Goal: Find specific page/section: Find specific page/section

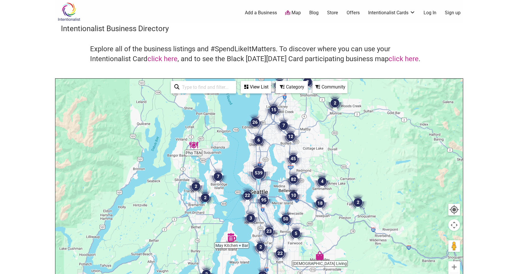
click at [246, 85] on icon at bounding box center [246, 87] width 4 height 5
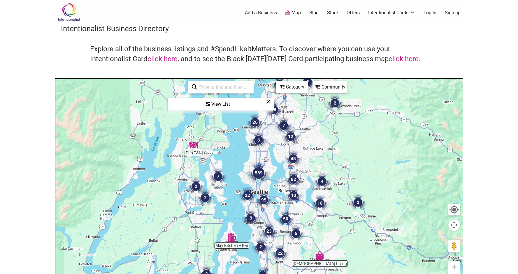
click at [216, 101] on div "View List" at bounding box center [221, 104] width 105 height 11
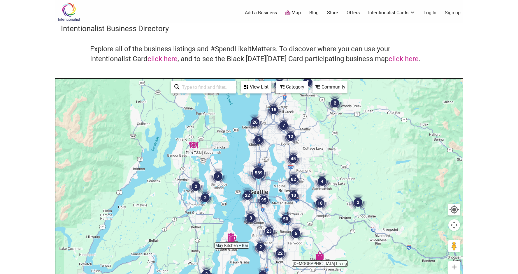
click at [336, 82] on div "Community" at bounding box center [330, 87] width 34 height 11
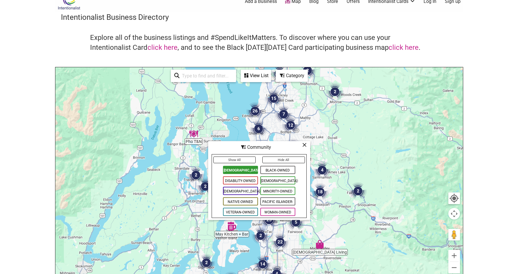
scroll to position [13, 0]
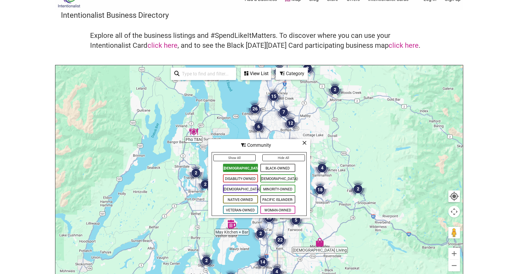
click at [333, 50] on div "Explore all of the business listings and #SpendLikeItMatters. To discover where…" at bounding box center [259, 48] width 397 height 34
click at [260, 75] on div "View List" at bounding box center [255, 73] width 29 height 11
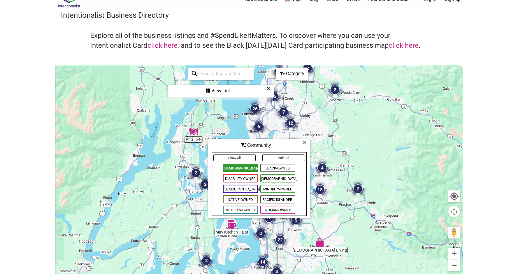
click at [294, 75] on div "Category" at bounding box center [291, 73] width 31 height 11
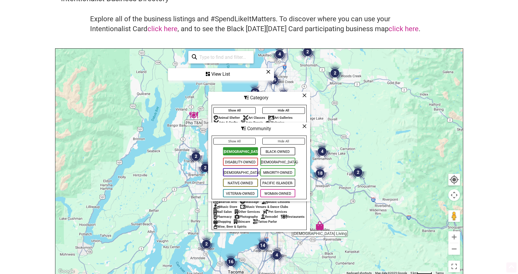
scroll to position [30, 0]
click at [305, 126] on icon at bounding box center [304, 126] width 4 height 0
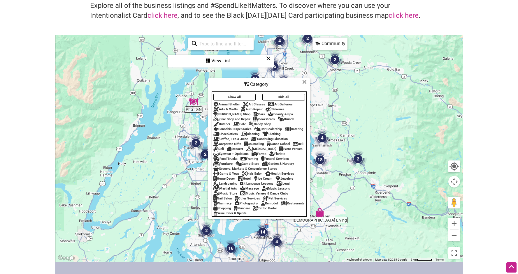
scroll to position [44, 0]
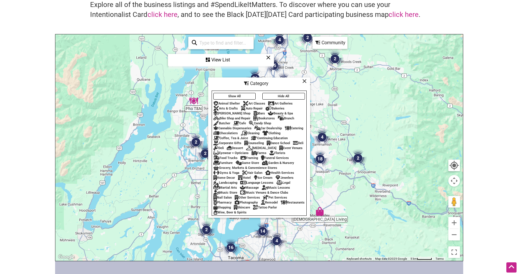
click at [225, 170] on div "Grocery, Markets & Convenience Stores" at bounding box center [245, 168] width 64 height 4
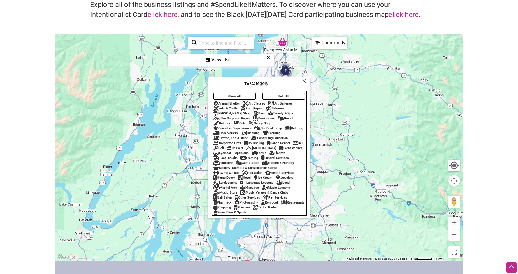
click at [305, 81] on icon at bounding box center [304, 81] width 4 height 0
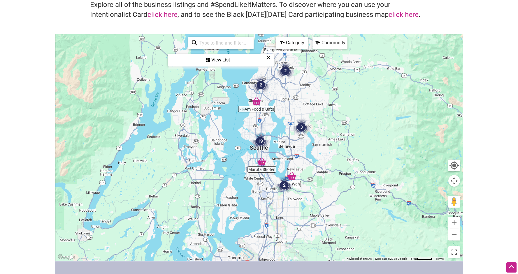
click at [220, 61] on div "View List" at bounding box center [221, 60] width 105 height 11
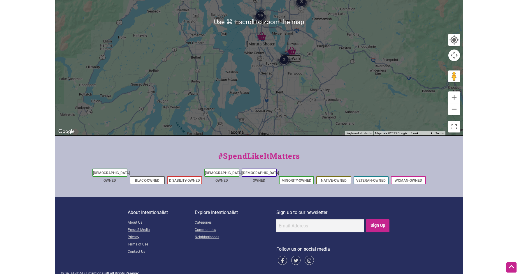
scroll to position [169, 0]
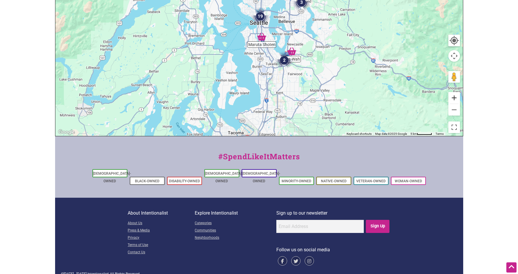
click at [453, 100] on button "Zoom in" at bounding box center [455, 98] width 12 height 12
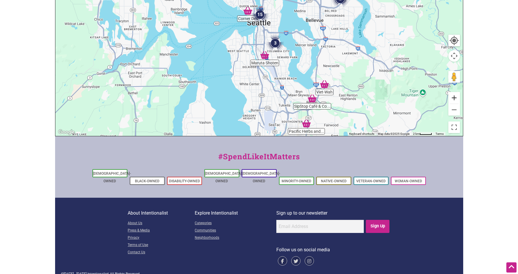
click at [453, 99] on button "Zoom in" at bounding box center [455, 98] width 12 height 12
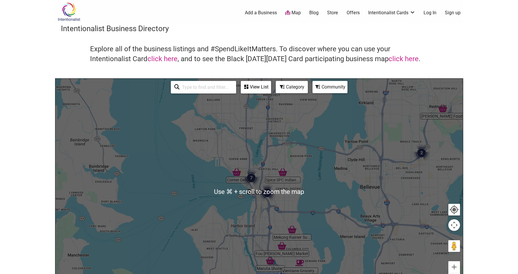
scroll to position [0, 0]
